Goal: Task Accomplishment & Management: Manage account settings

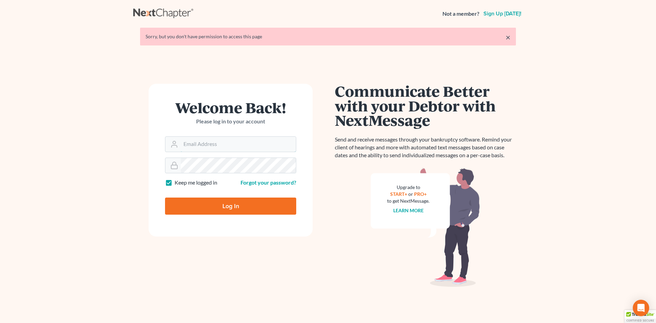
type input "[EMAIL_ADDRESS][DOMAIN_NAME]"
click at [226, 208] on input "Log In" at bounding box center [230, 206] width 131 height 17
type input "Thinking..."
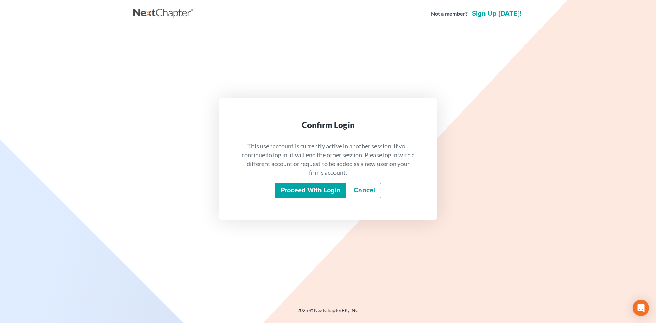
click at [326, 195] on input "Proceed with login" at bounding box center [310, 191] width 71 height 16
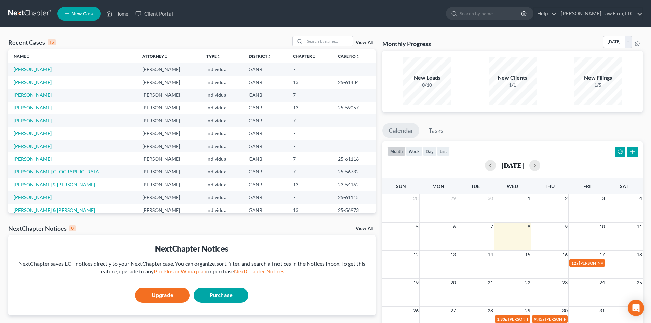
click at [33, 106] on link "[PERSON_NAME]" at bounding box center [33, 108] width 38 height 6
select select "6"
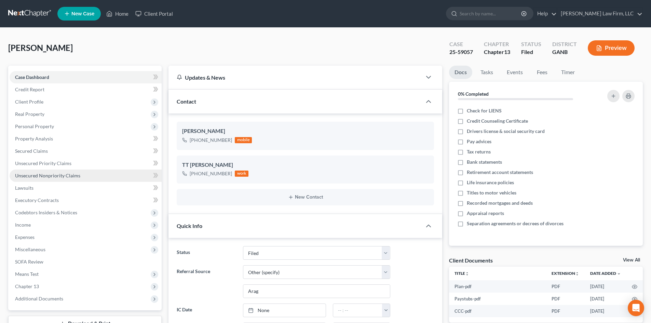
click at [51, 175] on span "Unsecured Nonpriority Claims" at bounding box center [47, 176] width 65 height 6
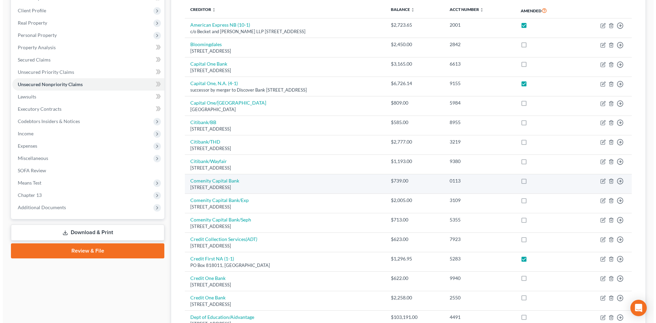
scroll to position [182, 0]
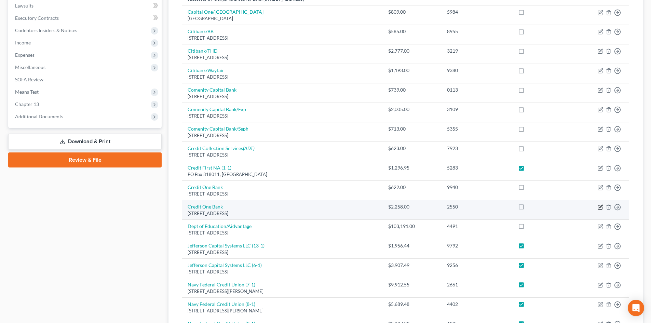
click at [601, 208] on icon "button" at bounding box center [601, 206] width 3 height 3
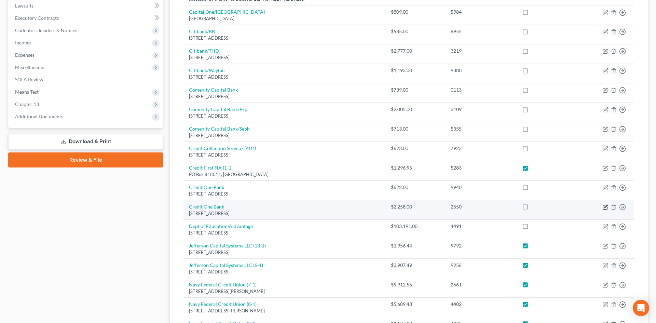
select select "31"
select select "2"
select select "0"
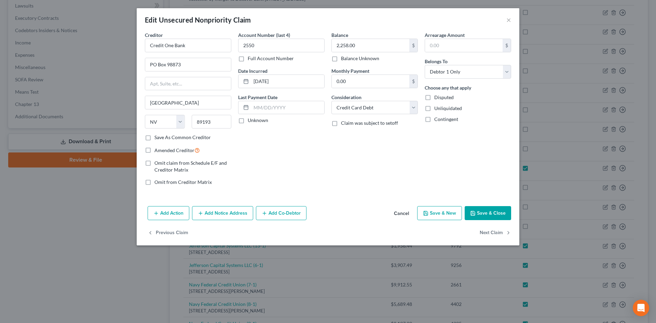
click at [155, 151] on label "Amended Creditor" at bounding box center [177, 150] width 45 height 8
click at [157, 151] on input "Amended Creditor" at bounding box center [159, 148] width 4 height 4
checkbox input "true"
click at [243, 213] on button "Add Notice Address" at bounding box center [222, 213] width 61 height 14
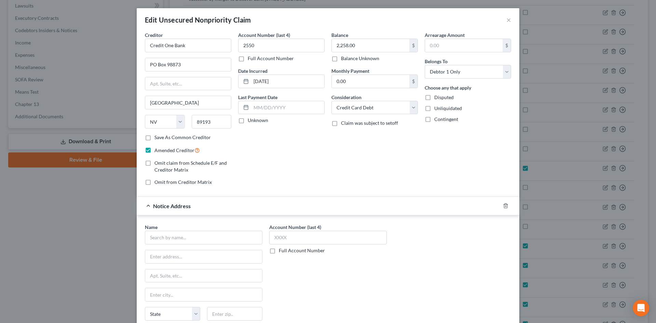
click at [219, 230] on div "Name *" at bounding box center [204, 234] width 118 height 21
click at [206, 236] on input "text" at bounding box center [204, 238] width 118 height 14
click at [192, 271] on div "PO Box 98875, Las Vegas, NV 89193" at bounding box center [185, 272] width 71 height 6
type input "Credit One Bank"
type input "PO Box 98875"
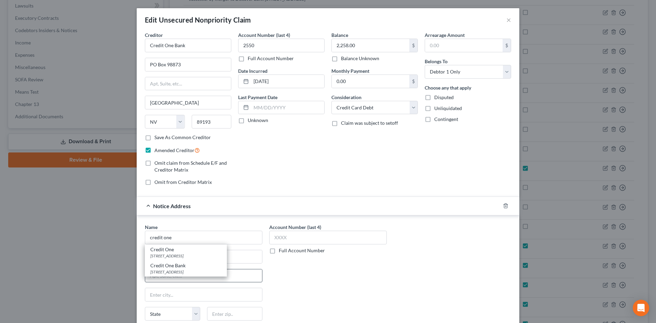
type input "Las Vegas"
select select "31"
type input "89193"
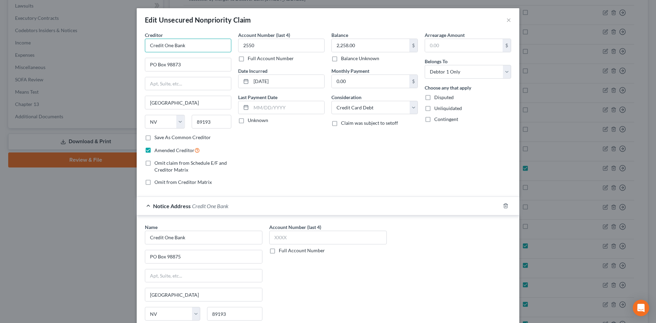
click at [187, 49] on input "Credit One Bank" at bounding box center [188, 46] width 86 height 14
click at [178, 45] on input "Midland" at bounding box center [188, 46] width 86 height 14
click at [155, 43] on input "Midland" at bounding box center [188, 46] width 86 height 14
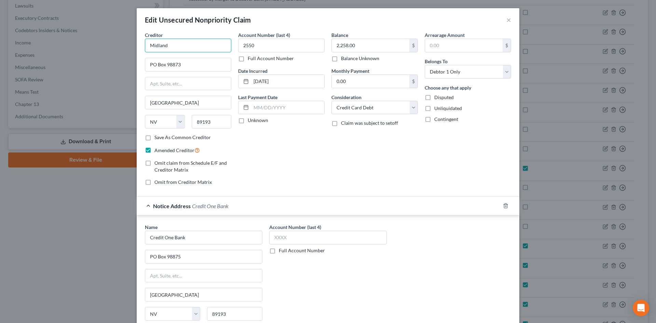
click at [155, 43] on input "Midland" at bounding box center [188, 46] width 86 height 14
click at [154, 43] on input "Midland" at bounding box center [188, 46] width 86 height 14
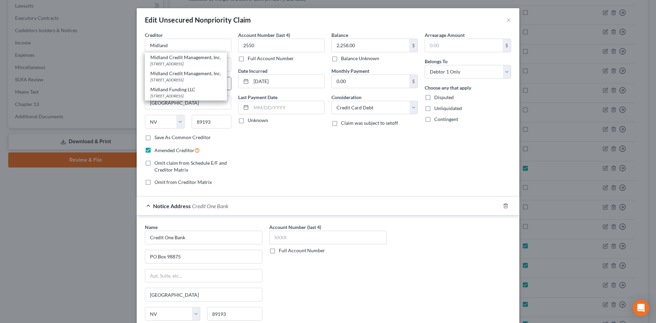
click at [161, 83] on div "Midland Credit Management, Inc. PO Box 2037, Warren, MI 48090" at bounding box center [186, 76] width 82 height 16
type input "Midland Credit Management, Inc."
type input "PO Box 2037"
type input "Warren"
select select "23"
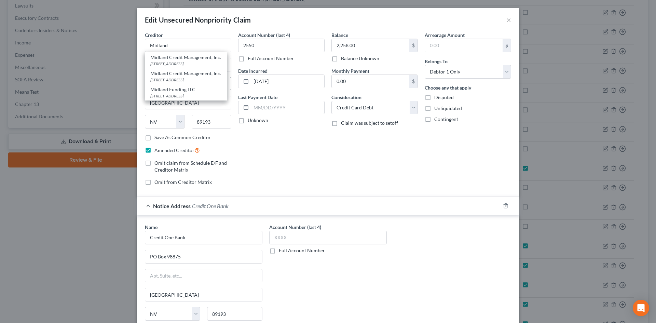
type input "48090"
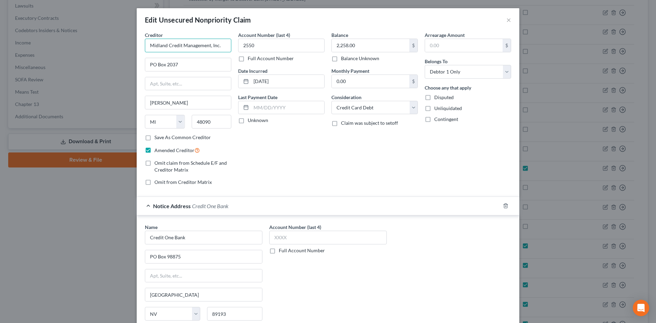
click at [219, 48] on input "Midland Credit Management, Inc." at bounding box center [188, 46] width 86 height 14
type input "Midland Credit Management, Inc. (16-1)"
type input "1,833.05"
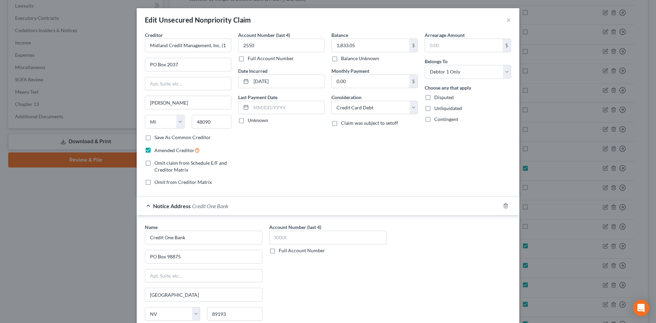
click at [388, 167] on div "Balance 1,833.05 $ Balance Unknown Balance Undetermined 1,833.05 $ Balance Unkn…" at bounding box center [374, 111] width 93 height 160
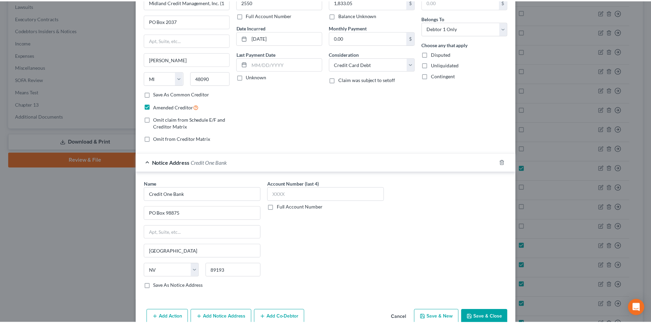
scroll to position [78, 0]
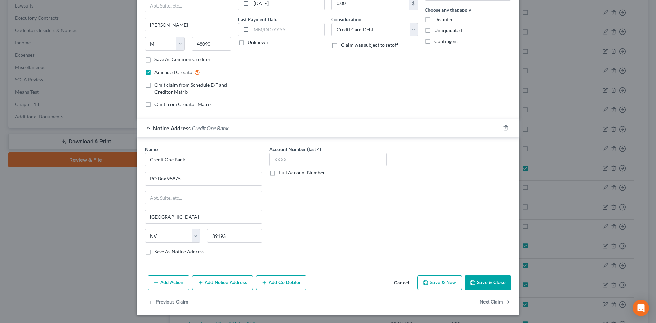
click at [492, 284] on button "Save & Close" at bounding box center [488, 283] width 46 height 14
checkbox input "true"
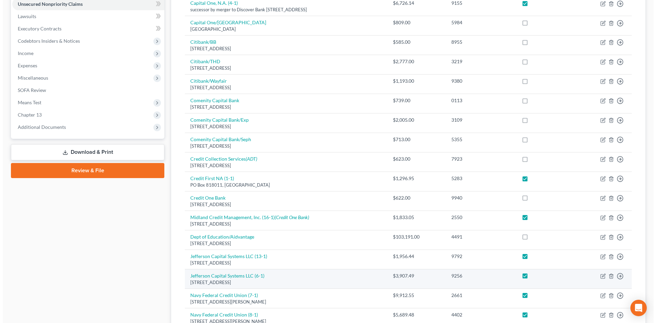
scroll to position [80, 0]
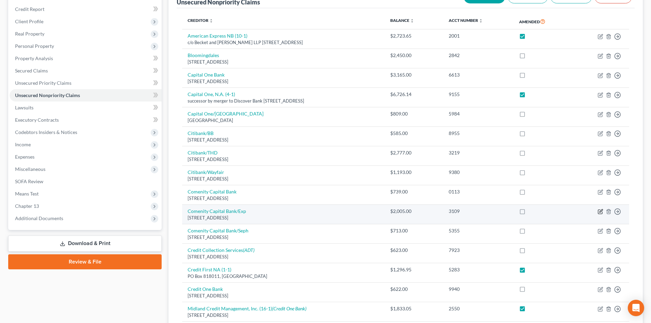
click at [597, 210] on td "Move to D Move to E Move to G Move to Notice Only" at bounding box center [600, 214] width 57 height 19
click at [600, 211] on icon "button" at bounding box center [600, 211] width 5 height 5
select select "36"
select select "2"
select select "0"
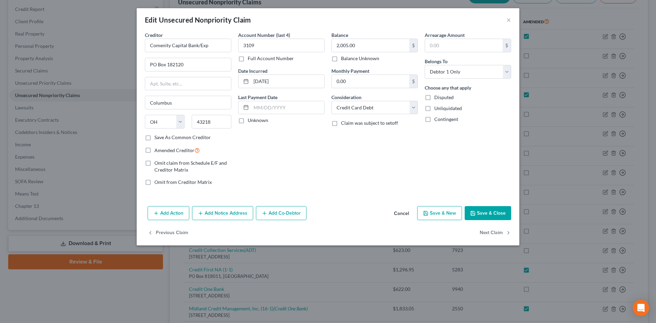
click at [220, 216] on button "Add Notice Address" at bounding box center [222, 213] width 61 height 14
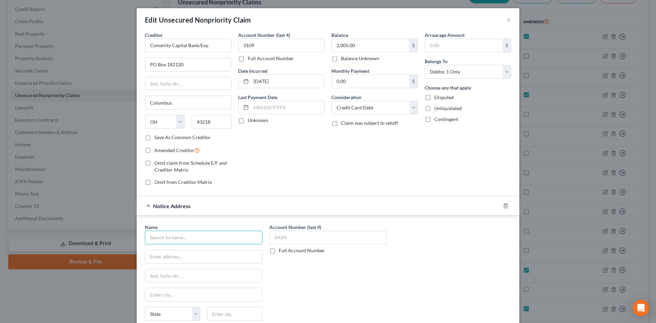
click at [213, 239] on input "text" at bounding box center [204, 238] width 118 height 14
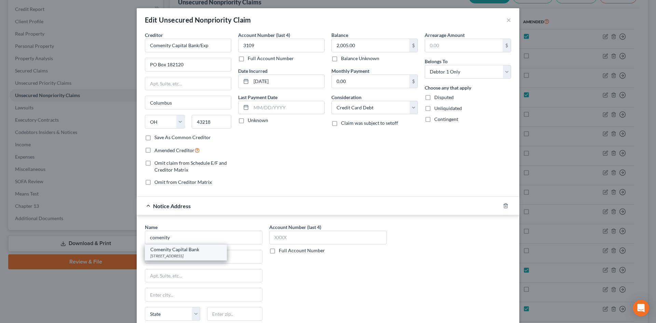
click at [189, 254] on div "PO Box 182120, Columbus, OH 43218" at bounding box center [185, 256] width 71 height 6
type input "Comenity Capital Bank"
type input "PO Box 182120"
type input "Columbus"
select select "36"
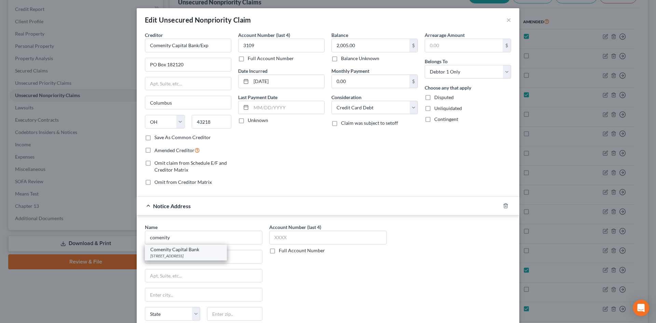
type input "43218"
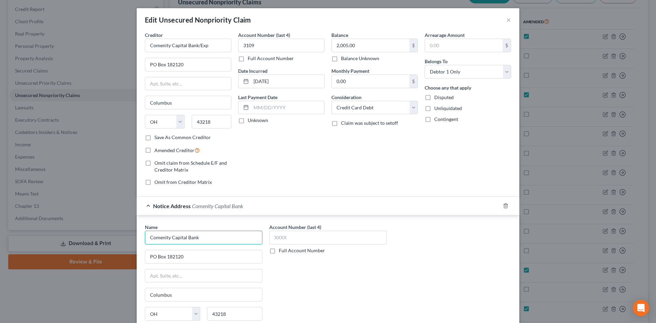
click at [201, 240] on input "Comenity Capital Bank" at bounding box center [204, 238] width 118 height 14
type input "Comenity Capital Bank/Express"
click at [189, 44] on input "Comenity Capital Bank/Exp" at bounding box center [188, 46] width 86 height 14
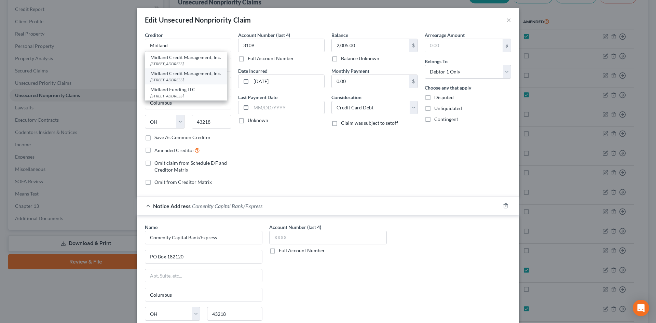
click at [186, 77] on div "Midland Credit Management, Inc." at bounding box center [185, 73] width 71 height 7
type input "Midland Credit Management, Inc."
type input "PO Box 2037"
type input "Warren"
select select "23"
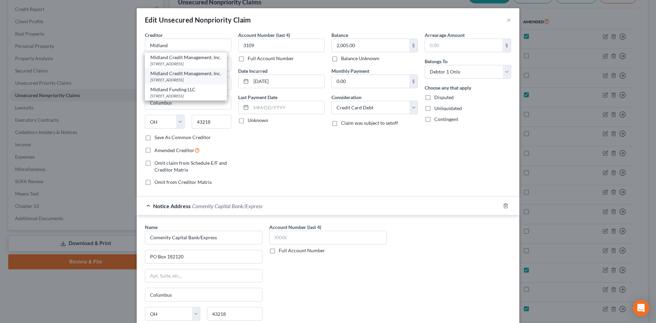
type input "48090"
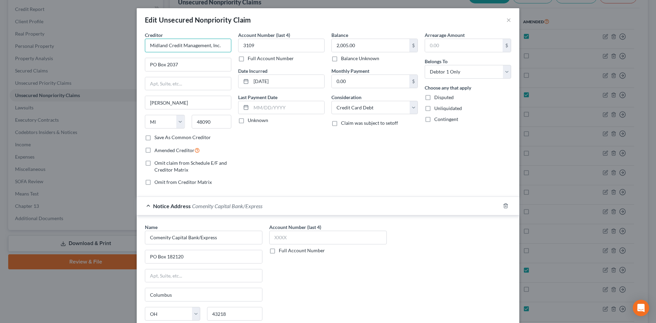
click at [221, 44] on input "Midland Credit Management, Inc." at bounding box center [188, 46] width 86 height 14
click at [212, 44] on input "Midland Credit Management, Inc. 15-1)" at bounding box center [188, 46] width 86 height 14
type input "Midland Credit Management, Inc. (15-1)"
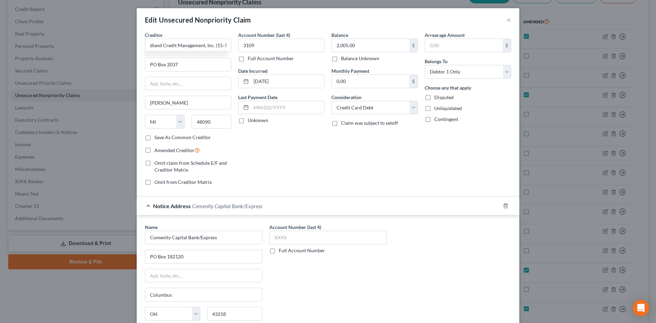
click at [155, 152] on label "Amended Creditor" at bounding box center [177, 150] width 45 height 8
click at [157, 151] on input "Amended Creditor" at bounding box center [159, 148] width 4 height 4
checkbox input "true"
click at [345, 42] on input "2,005.00" at bounding box center [371, 45] width 78 height 13
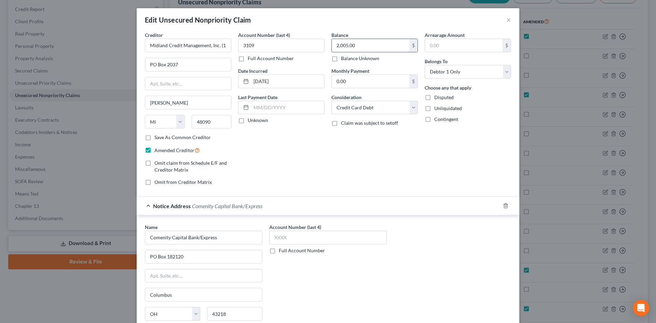
click at [345, 42] on input "2,005.00" at bounding box center [371, 45] width 78 height 13
type input "916.45"
click at [413, 145] on div "Balance 916.45 $ Balance Unknown Balance Undetermined 916.45 $ Balance Unknown …" at bounding box center [374, 111] width 93 height 160
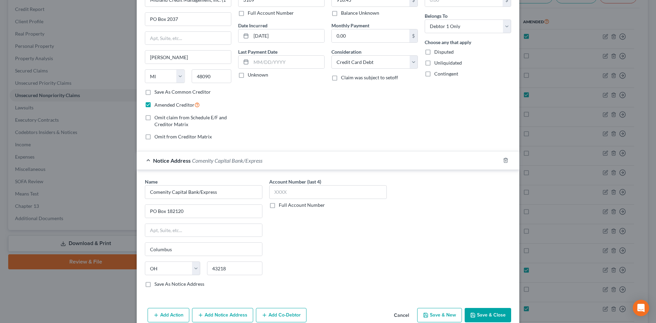
scroll to position [78, 0]
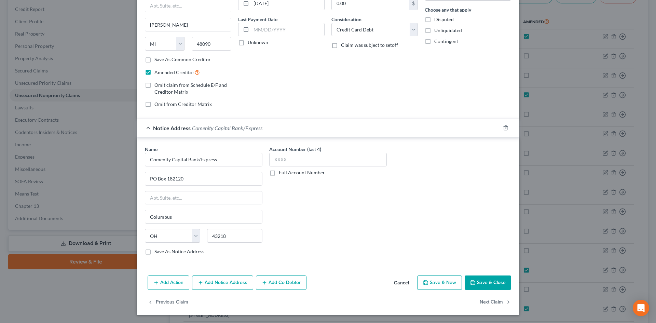
click at [493, 283] on button "Save & Close" at bounding box center [488, 283] width 46 height 14
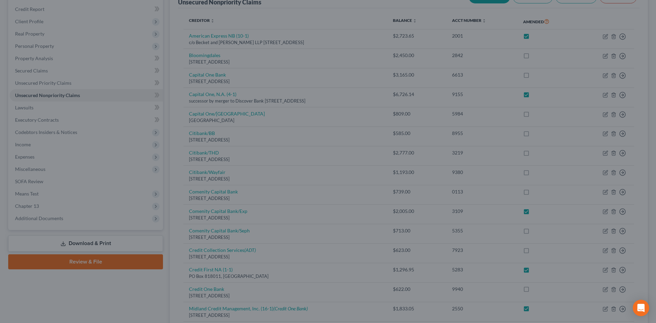
checkbox input "true"
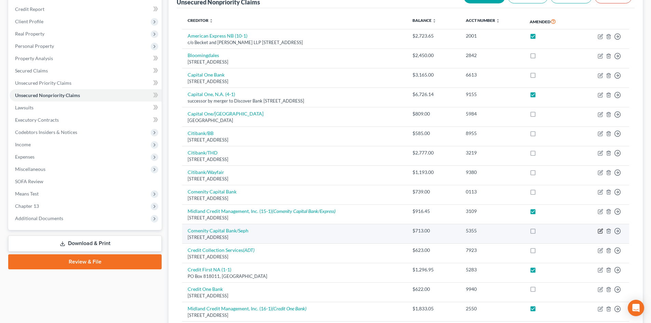
click at [600, 231] on icon "button" at bounding box center [600, 230] width 5 height 5
select select "36"
select select "2"
select select "0"
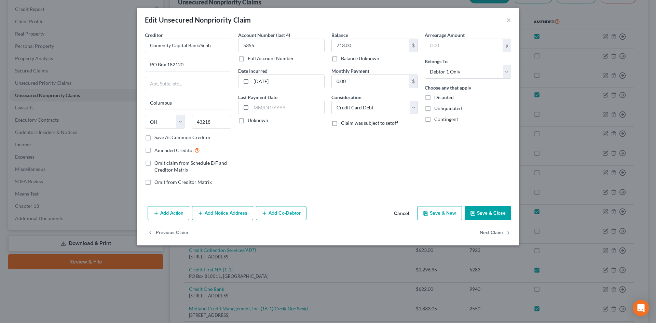
click at [224, 213] on button "Add Notice Address" at bounding box center [222, 213] width 61 height 14
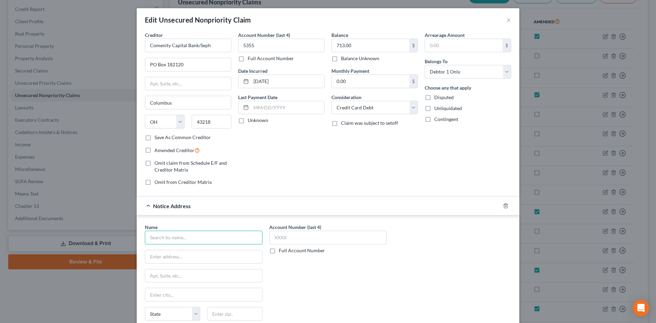
click at [214, 240] on input "text" at bounding box center [204, 238] width 118 height 14
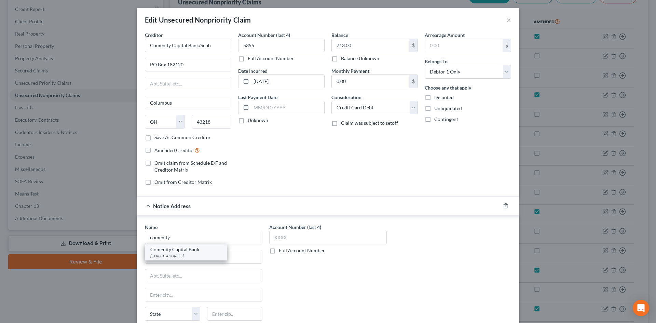
click at [193, 256] on div "PO Box 182120, Columbus, OH 43218" at bounding box center [185, 256] width 71 height 6
type input "Comenity Capital Bank"
type input "PO Box 182120"
type input "Columbus"
select select "36"
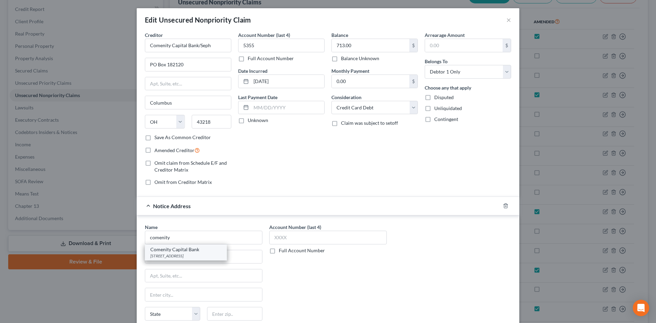
type input "43218"
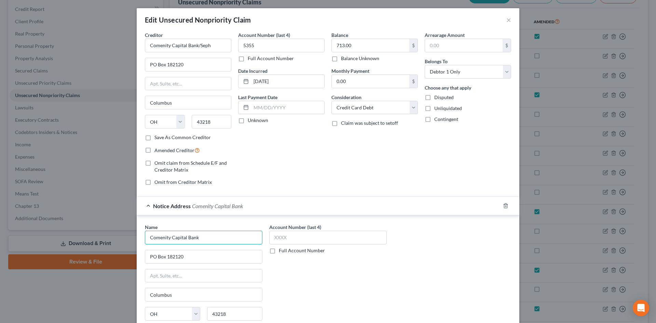
click at [196, 235] on input "Comenity Capital Bank" at bounding box center [204, 238] width 118 height 14
type input "Comenity Capital Bank/Sephora"
click at [160, 43] on input "Comenity Capital Bank/Seph" at bounding box center [188, 46] width 86 height 14
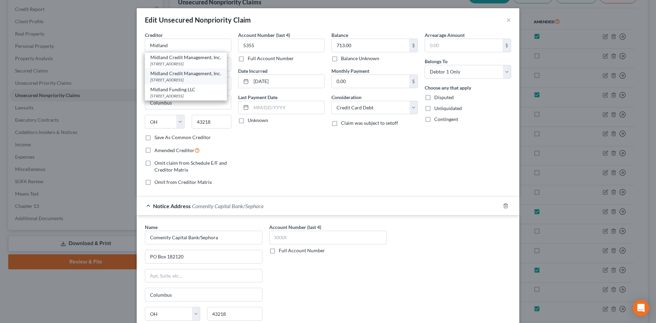
click at [179, 77] on div "Midland Credit Management, Inc." at bounding box center [185, 73] width 71 height 7
type input "Midland Credit Management, Inc."
type input "PO Box 2037"
type input "Warren"
select select "23"
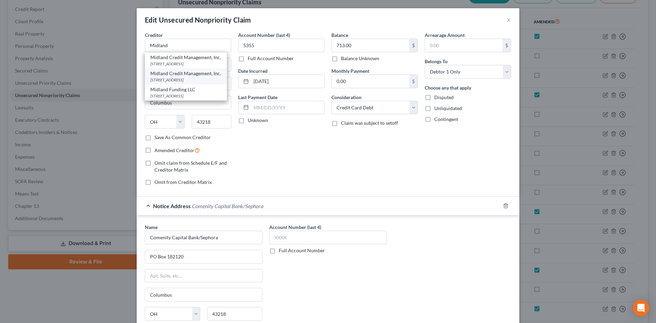
type input "48090"
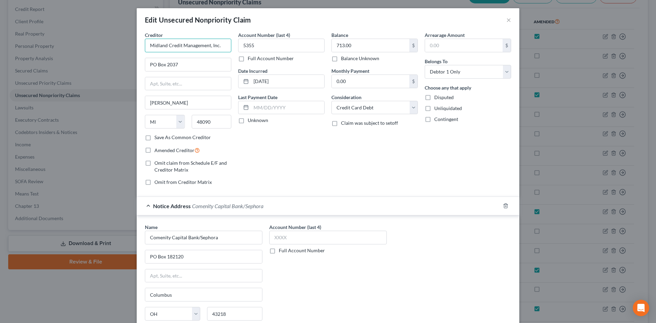
click at [218, 43] on input "Midland Credit Management, Inc." at bounding box center [188, 46] width 86 height 14
type input "Midland Credit Management, Inc. (17-1)"
click at [155, 151] on label "Amended Creditor" at bounding box center [177, 150] width 45 height 8
click at [157, 151] on input "Amended Creditor" at bounding box center [159, 148] width 4 height 4
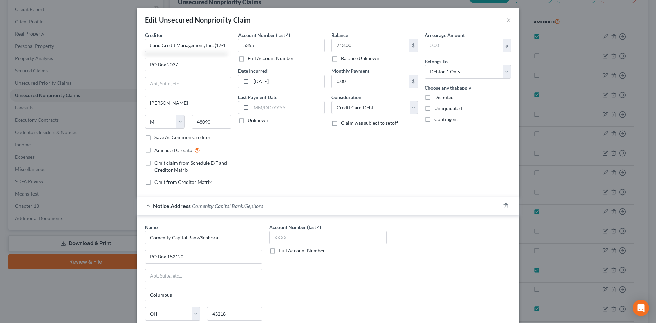
checkbox input "true"
click at [367, 43] on input "713.00" at bounding box center [371, 45] width 78 height 13
type input "515.63"
click at [369, 175] on div "Balance 515.63 $ Balance Unknown Balance Undetermined 515.63 $ Balance Unknown …" at bounding box center [374, 111] width 93 height 160
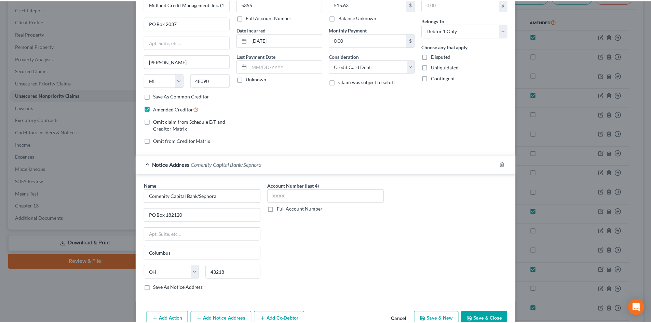
scroll to position [78, 0]
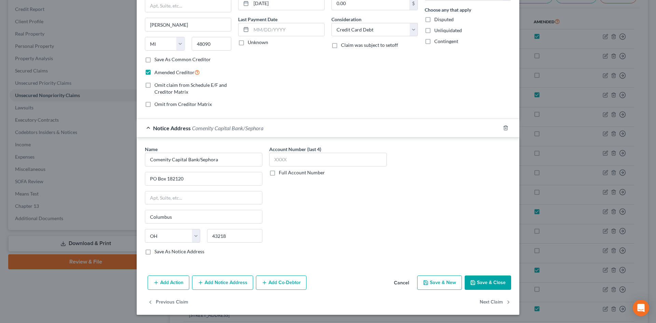
click at [486, 284] on button "Save & Close" at bounding box center [488, 283] width 46 height 14
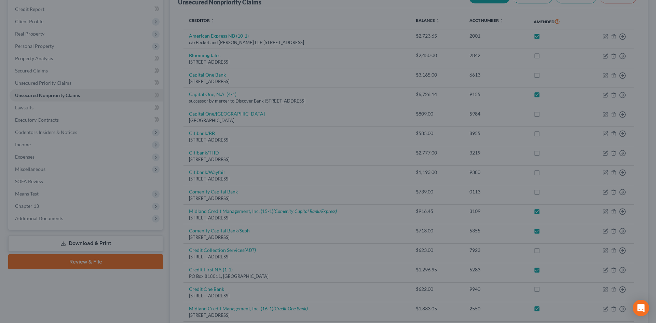
checkbox input "true"
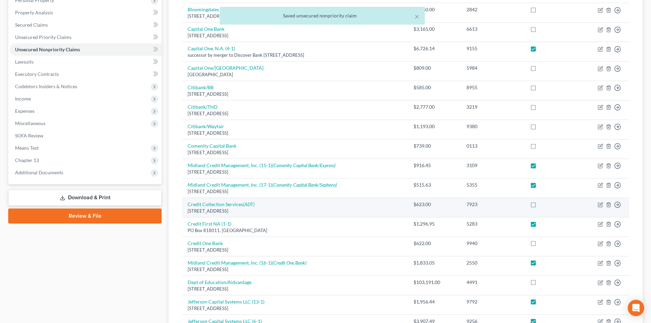
scroll to position [0, 0]
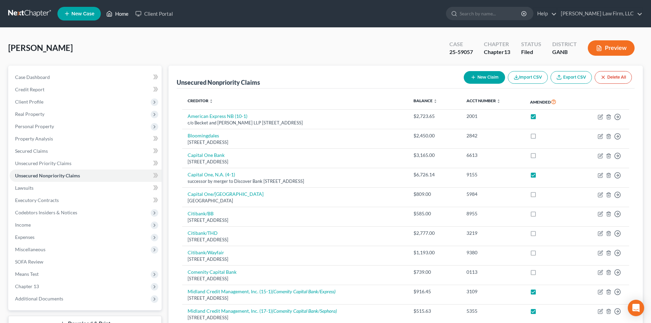
click at [112, 13] on icon at bounding box center [109, 14] width 6 height 8
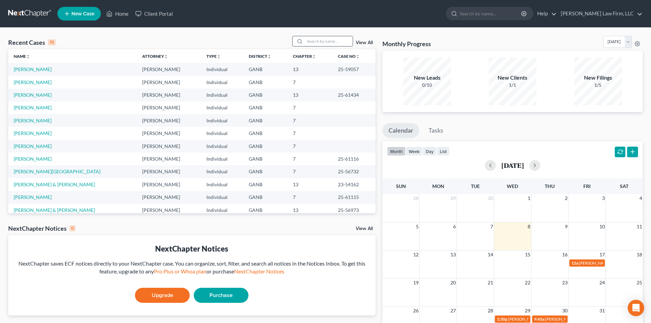
click at [311, 38] on input "search" at bounding box center [329, 41] width 48 height 10
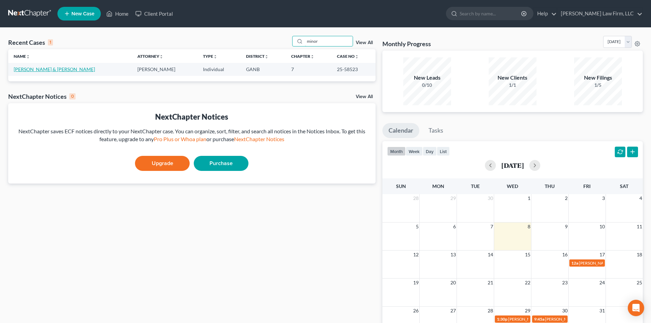
type input "minor"
click at [36, 69] on link "Minor, Brian & Beverly" at bounding box center [54, 69] width 81 height 6
select select "6"
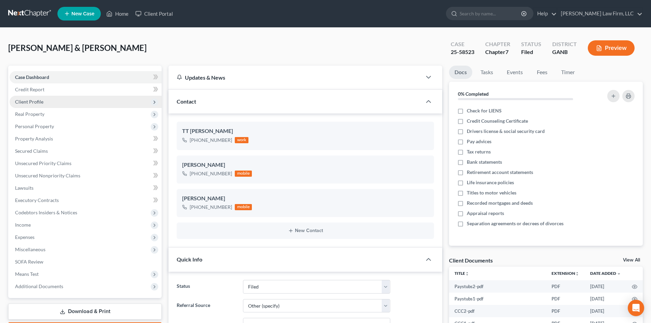
click at [32, 100] on span "Client Profile" at bounding box center [29, 102] width 28 height 6
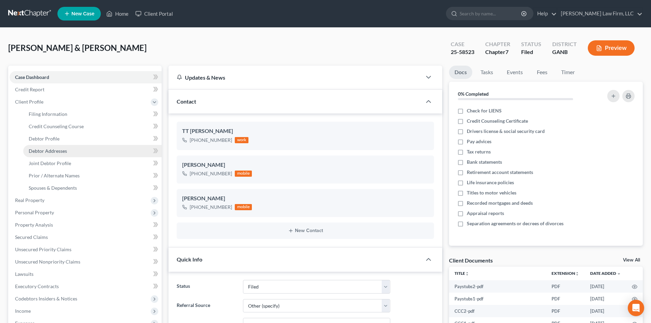
click at [57, 148] on span "Debtor Addresses" at bounding box center [48, 151] width 38 height 6
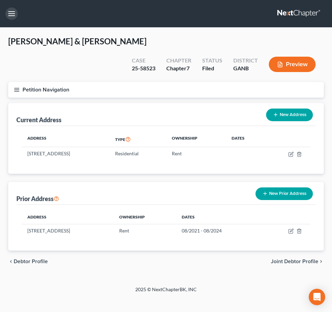
click at [13, 13] on button "button" at bounding box center [11, 14] width 12 height 12
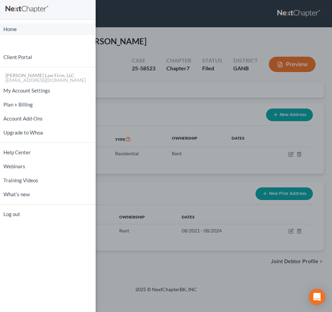
click at [12, 27] on link "Home" at bounding box center [48, 29] width 96 height 12
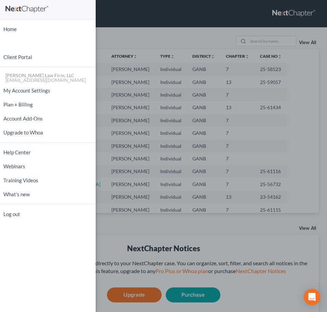
click at [147, 32] on div "Home New Case Client Portal Blum Law Firm, LLC blumlawfirm@gmail.com My Account…" at bounding box center [163, 156] width 327 height 312
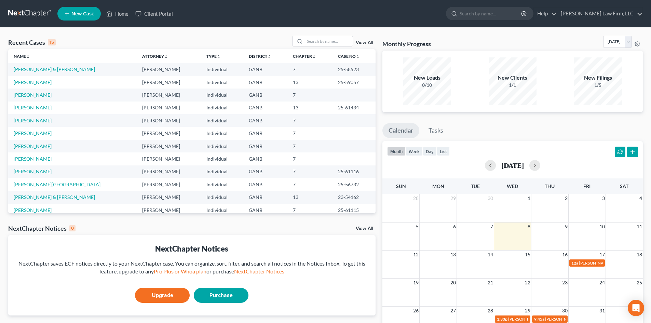
click at [26, 158] on link "Harmon, Eric" at bounding box center [33, 159] width 38 height 6
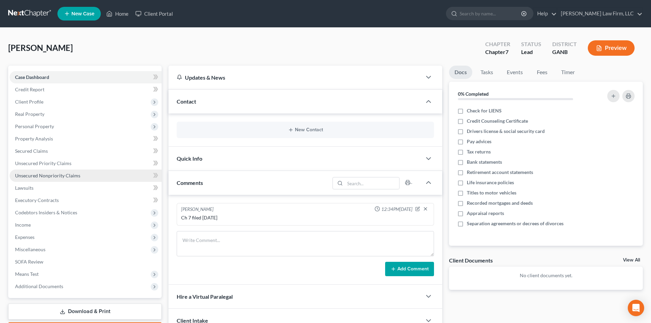
click at [37, 178] on span "Unsecured Nonpriority Claims" at bounding box center [47, 176] width 65 height 6
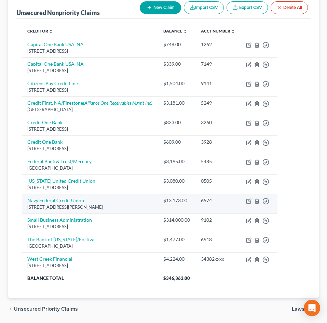
scroll to position [91, 0]
click at [251, 200] on icon "button" at bounding box center [248, 200] width 5 height 5
select select "48"
select select "2"
select select "0"
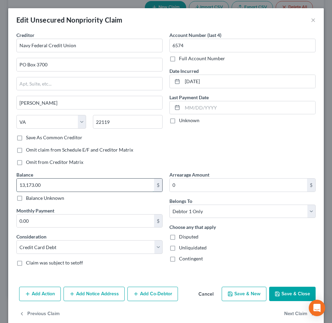
click at [75, 185] on input "13,173.00" at bounding box center [85, 184] width 137 height 13
click at [283, 292] on button "Save & Close" at bounding box center [292, 293] width 46 height 14
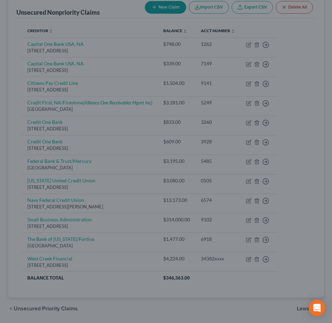
type input "13,375.00"
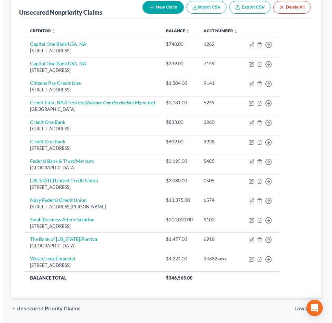
scroll to position [0, 0]
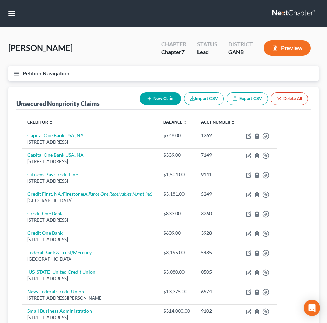
click at [16, 72] on icon "button" at bounding box center [17, 73] width 6 height 6
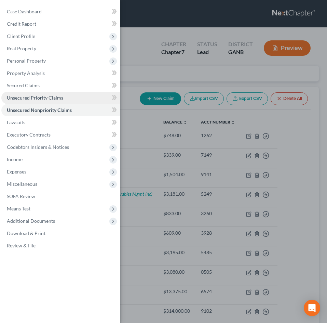
click at [12, 103] on link "Unsecured Priority Claims" at bounding box center [60, 98] width 119 height 12
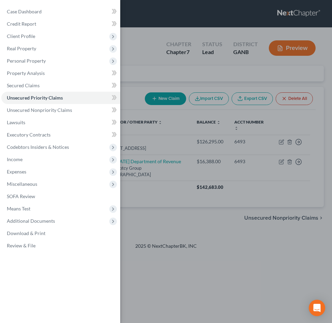
click at [198, 275] on div "Case Dashboard Payments Invoices Payments Payments Credit Report Client Profile" at bounding box center [166, 161] width 332 height 323
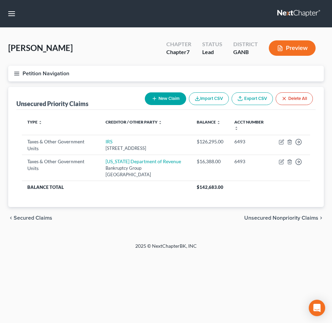
click at [188, 218] on div "chevron_left Secured Claims Unsecured Nonpriority Claims chevron_right" at bounding box center [166, 218] width 316 height 22
